Goal: Navigation & Orientation: Find specific page/section

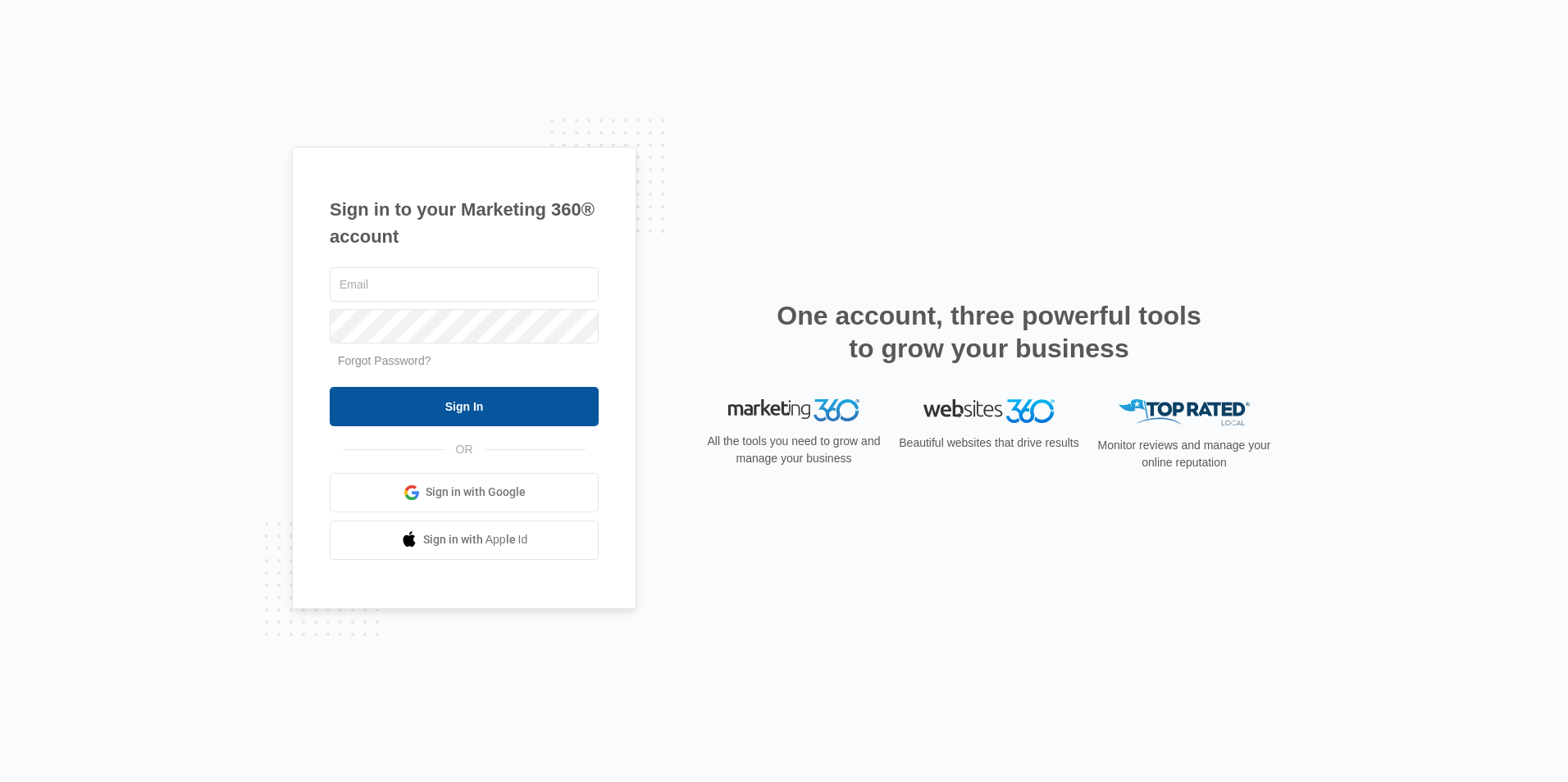
type input "[EMAIL_ADDRESS][DOMAIN_NAME]"
click at [464, 407] on input "Sign In" at bounding box center [464, 406] width 269 height 39
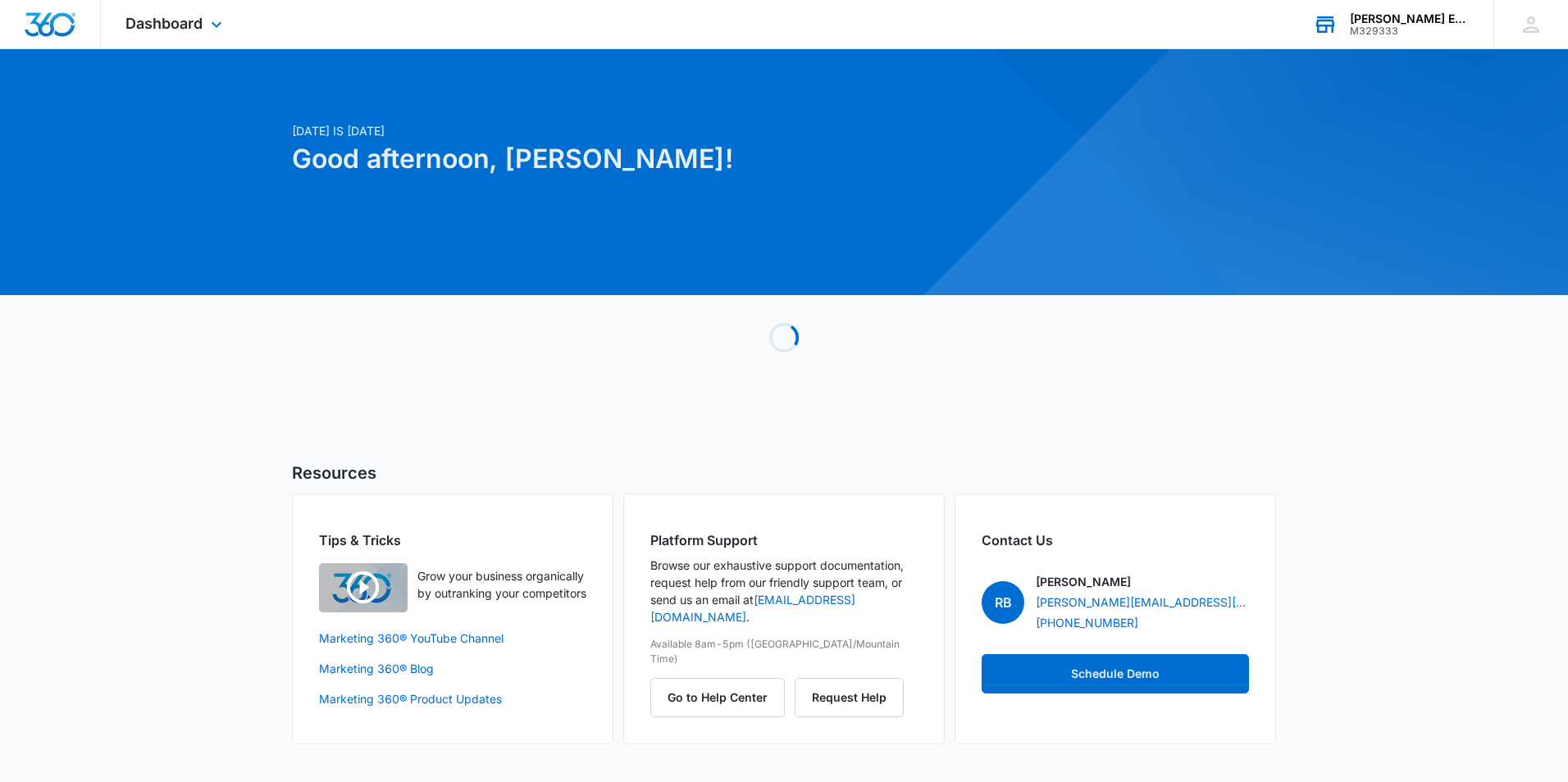
click at [1403, 23] on div "[PERSON_NAME] Environmental Solutions M329333" at bounding box center [1408, 24] width 119 height 24
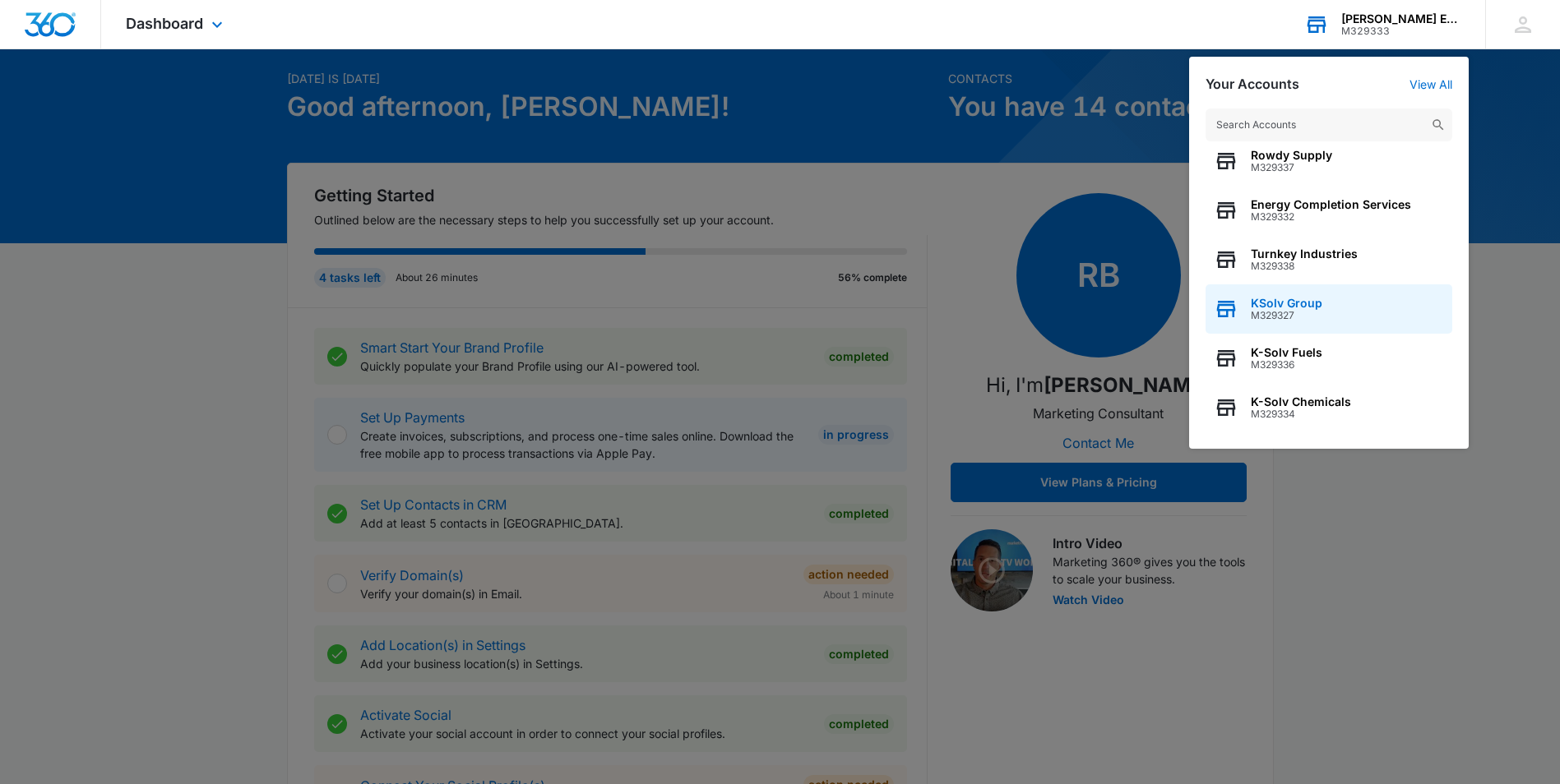
scroll to position [82, 0]
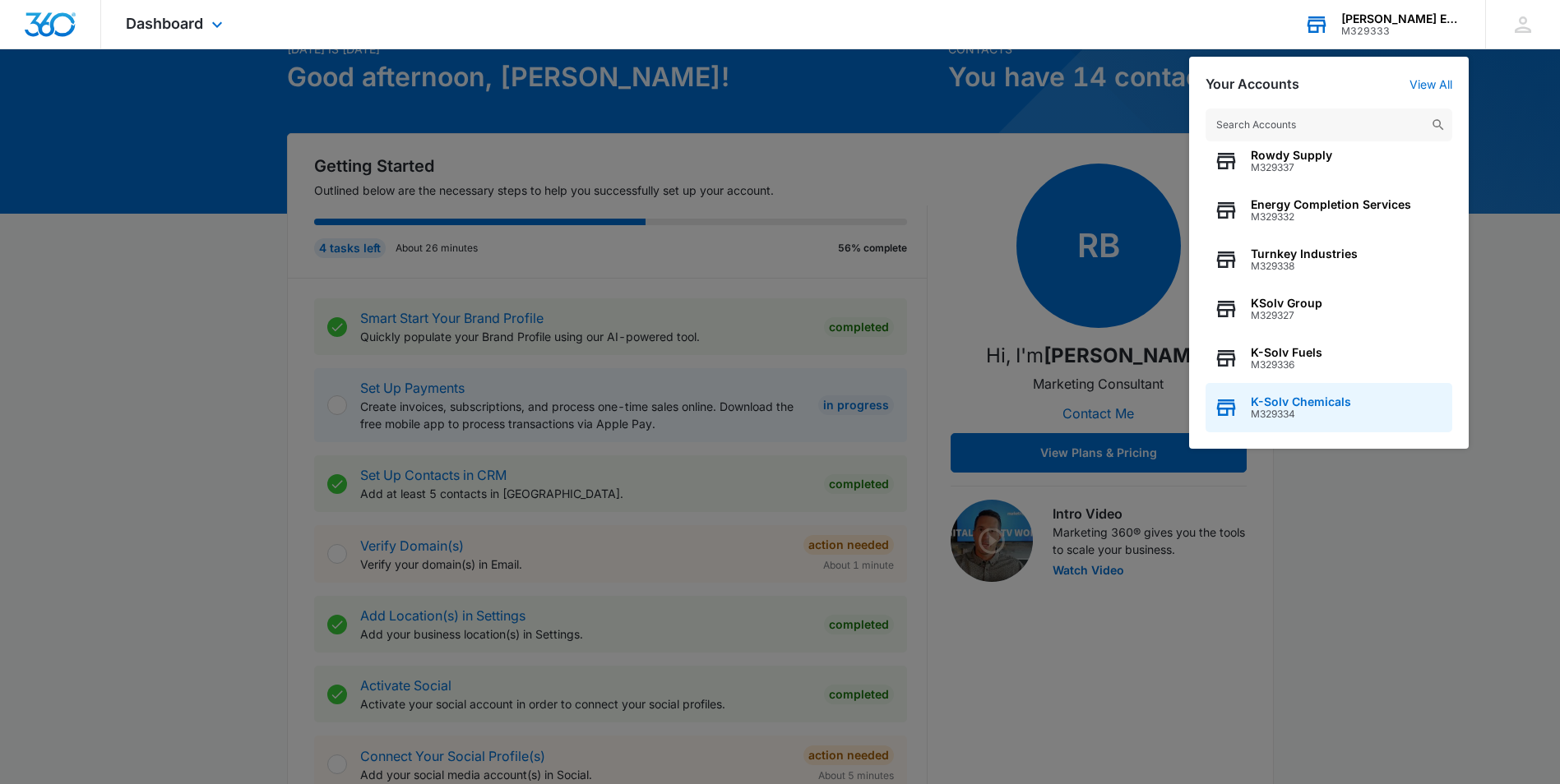
click at [1314, 410] on span "M329334" at bounding box center [1301, 415] width 101 height 12
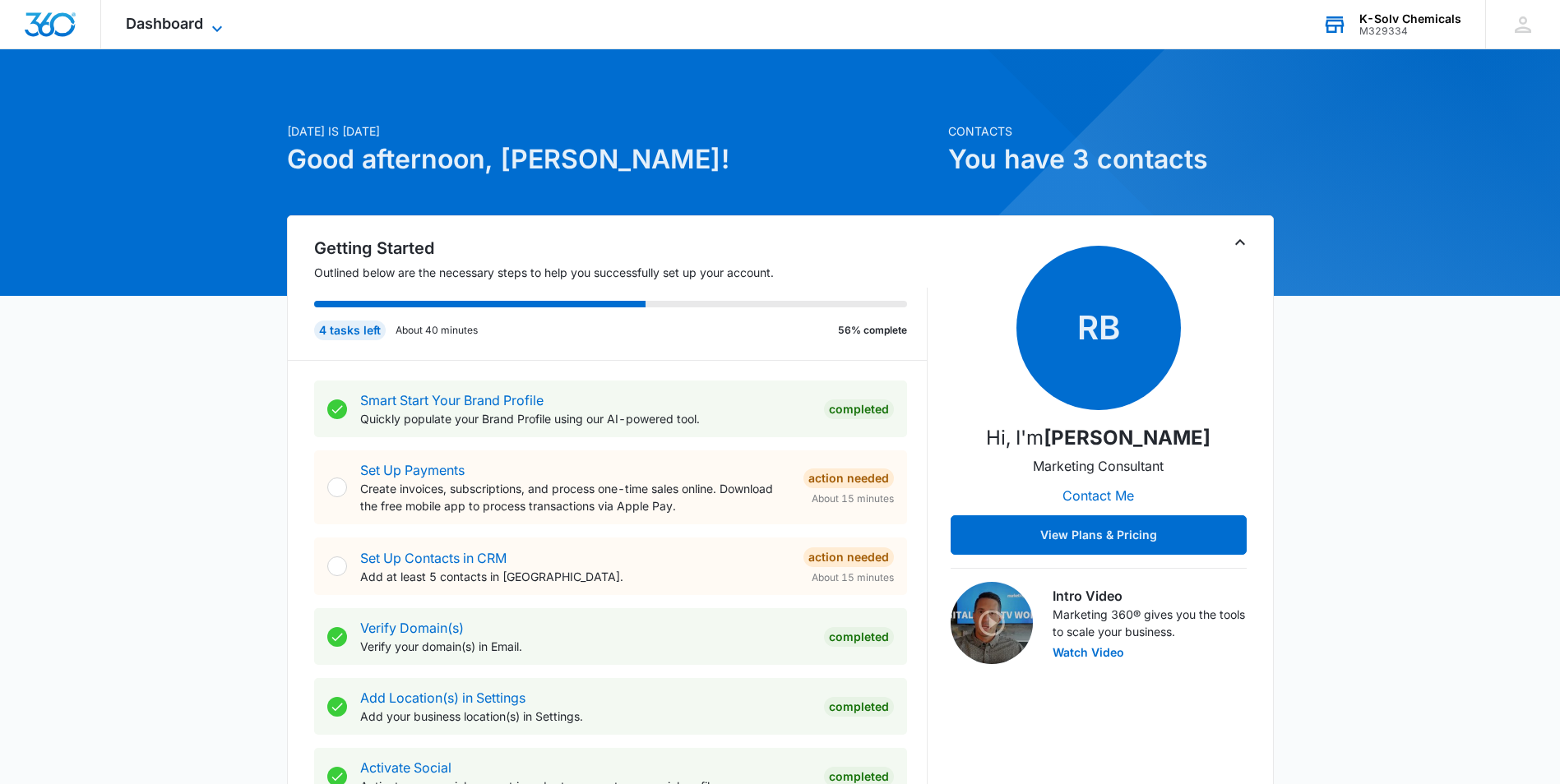
drag, startPoint x: 201, startPoint y: 23, endPoint x: 209, endPoint y: 34, distance: 13.6
click at [202, 23] on span "Dashboard" at bounding box center [164, 23] width 77 height 18
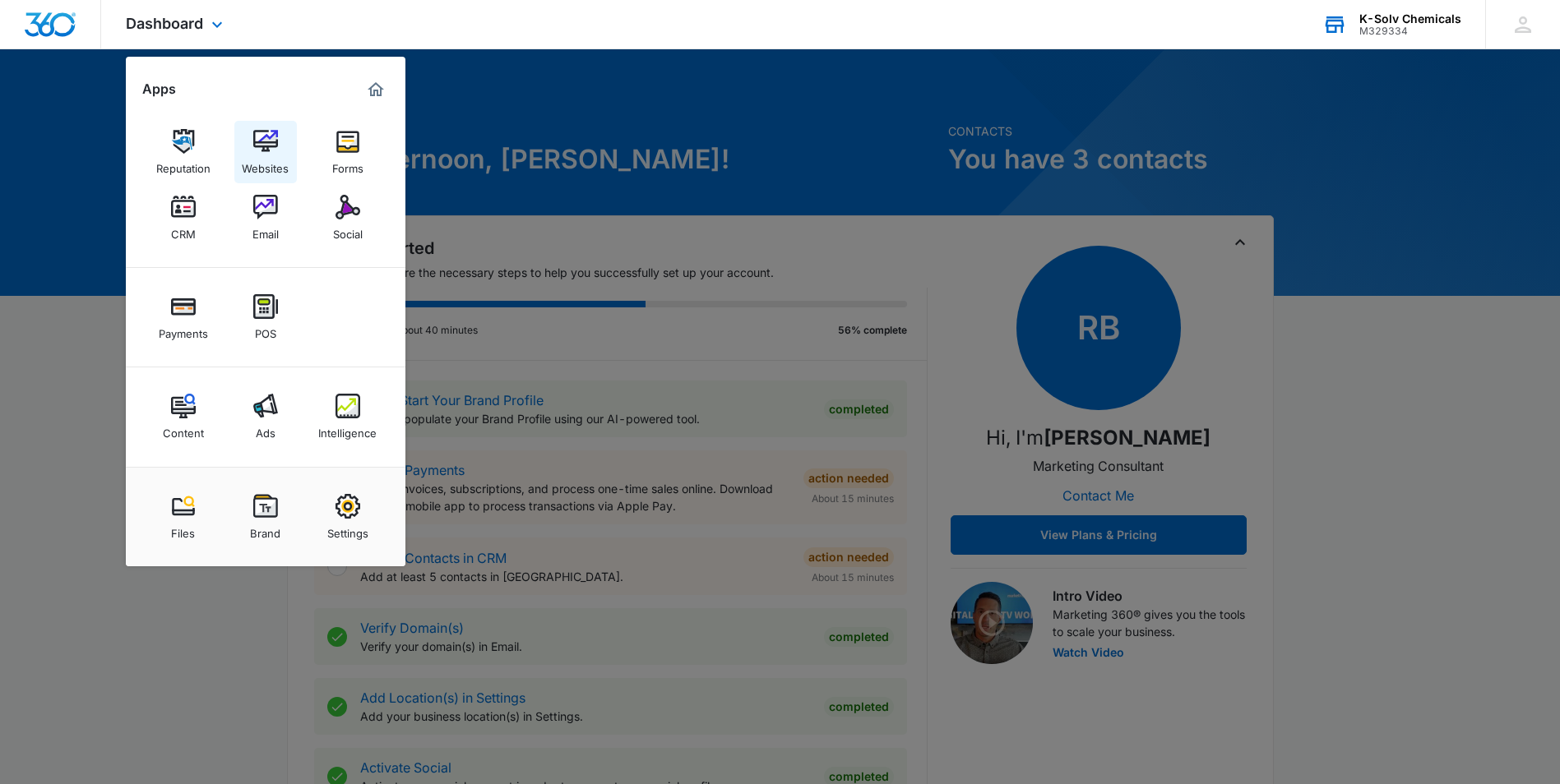
click at [266, 162] on div "Websites" at bounding box center [266, 165] width 47 height 22
